Goal: Task Accomplishment & Management: Manage account settings

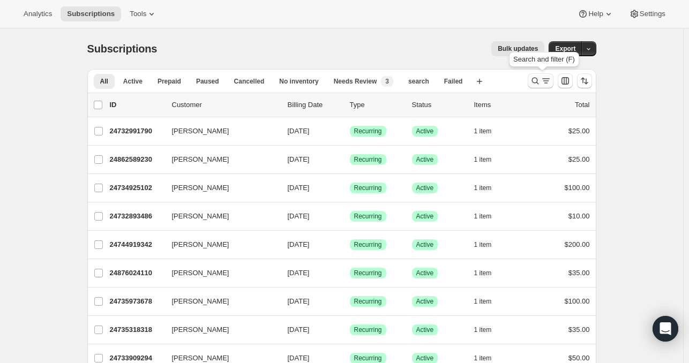
click at [535, 80] on icon "Search and filter results" at bounding box center [534, 81] width 7 height 7
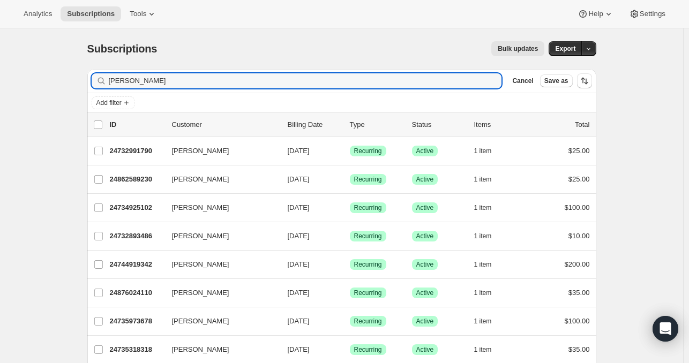
type input "[PERSON_NAME]"
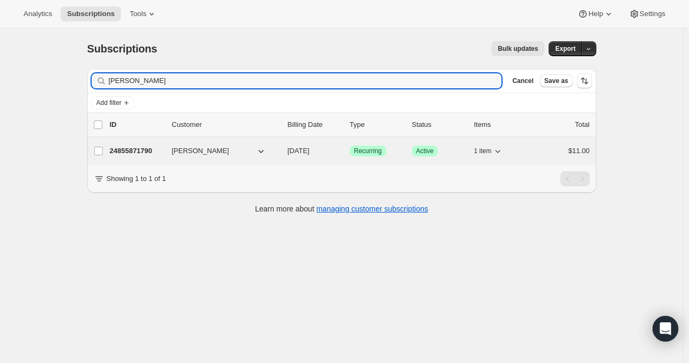
click at [148, 149] on p "24855871790" at bounding box center [137, 151] width 54 height 11
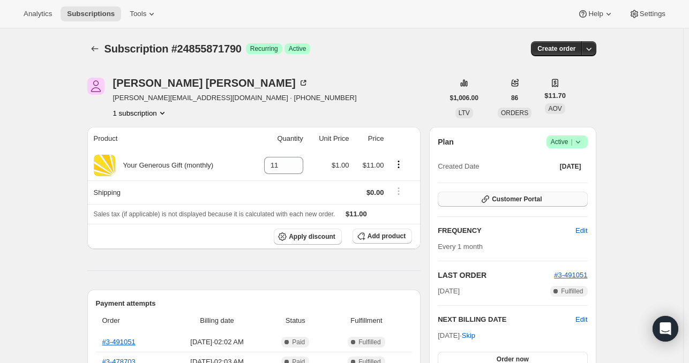
click at [501, 201] on span "Customer Portal" at bounding box center [517, 199] width 50 height 9
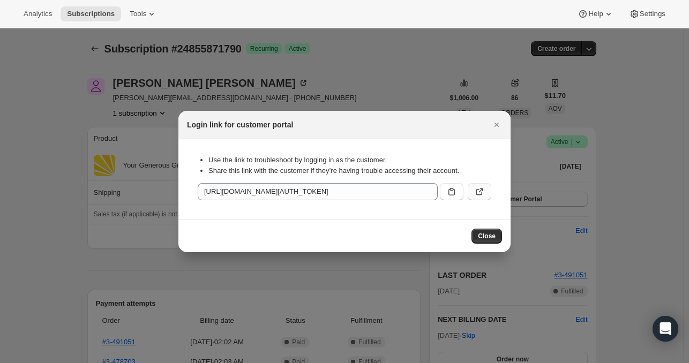
click at [477, 193] on icon ":rca:" at bounding box center [479, 191] width 11 height 11
click at [484, 235] on span "Close" at bounding box center [487, 236] width 18 height 9
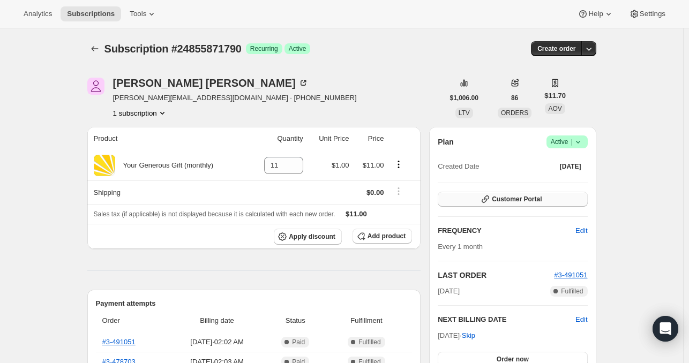
click at [512, 198] on span "Customer Portal" at bounding box center [517, 199] width 50 height 9
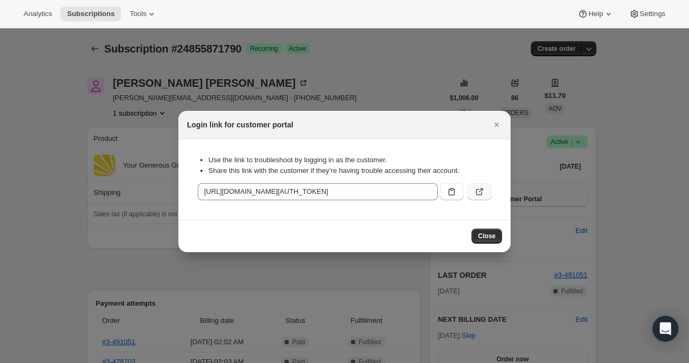
click at [479, 191] on icon ":rca:" at bounding box center [479, 191] width 11 height 11
click at [477, 192] on icon ":rca:" at bounding box center [479, 191] width 11 height 11
drag, startPoint x: 482, startPoint y: 239, endPoint x: 468, endPoint y: 227, distance: 18.2
click at [468, 227] on div "Close" at bounding box center [344, 236] width 332 height 33
click at [489, 233] on span "Close" at bounding box center [487, 236] width 18 height 9
